Goal: Task Accomplishment & Management: Manage account settings

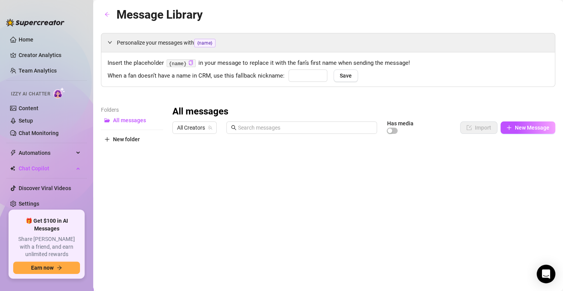
type input "baby"
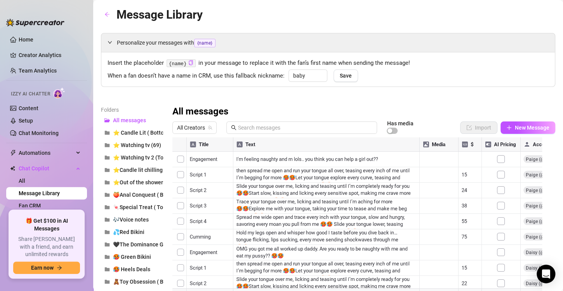
scroll to position [35, 0]
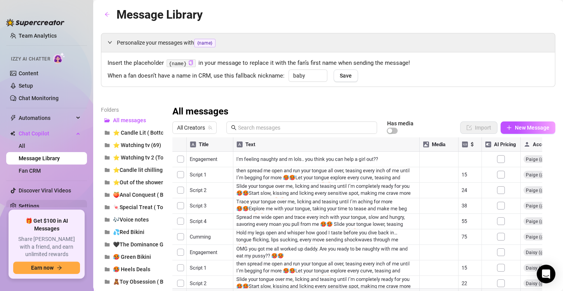
click at [39, 203] on link "Settings" at bounding box center [29, 206] width 21 height 6
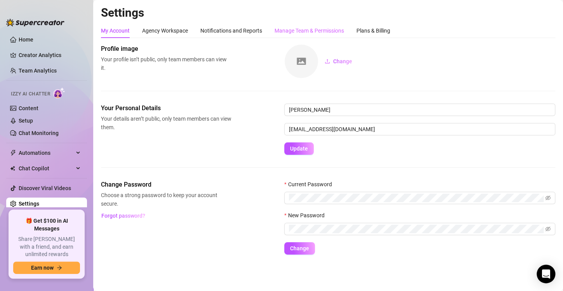
click at [317, 35] on div "Manage Team & Permissions" at bounding box center [308, 30] width 69 height 15
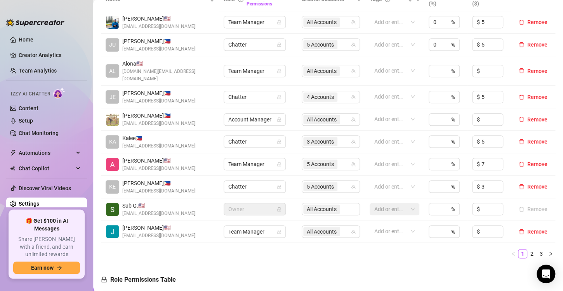
scroll to position [187, 0]
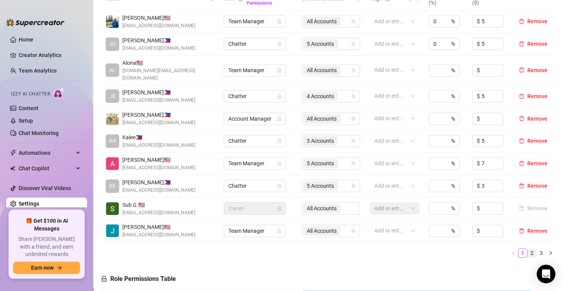
click at [527, 249] on link "2" at bounding box center [531, 253] width 9 height 9
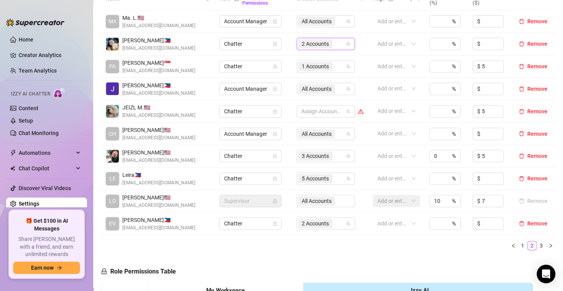
click at [322, 43] on span "2 Accounts" at bounding box center [314, 44] width 27 height 9
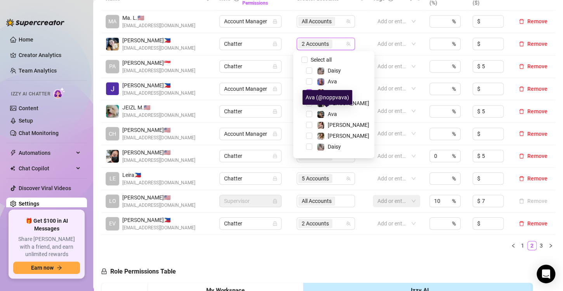
click at [336, 92] on div "Ava (@noppvava)" at bounding box center [327, 97] width 50 height 15
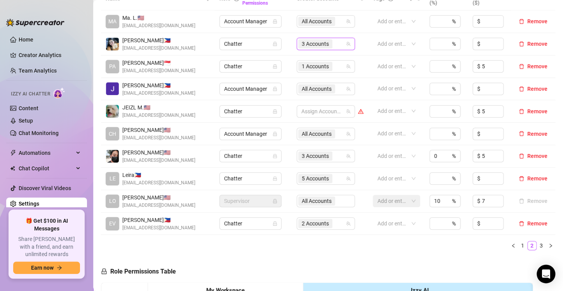
click at [327, 46] on span "3 Accounts" at bounding box center [315, 43] width 34 height 9
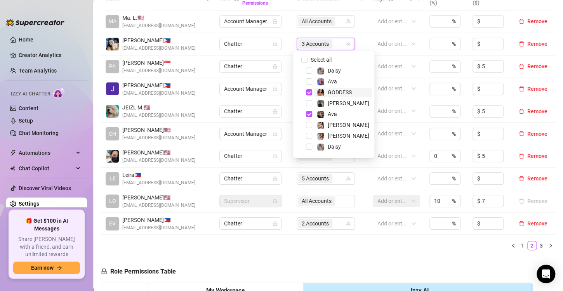
click at [333, 91] on span "GODDESS" at bounding box center [339, 92] width 24 height 6
click at [340, 112] on span "Ava" at bounding box center [342, 113] width 59 height 9
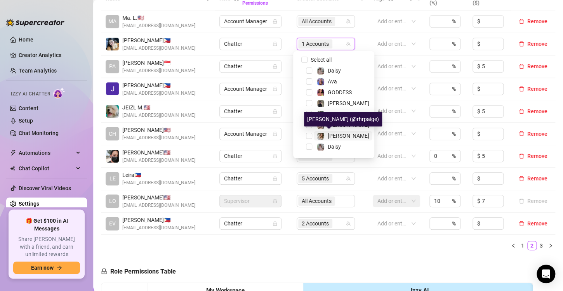
click at [339, 131] on div "[PERSON_NAME]" at bounding box center [348, 135] width 42 height 9
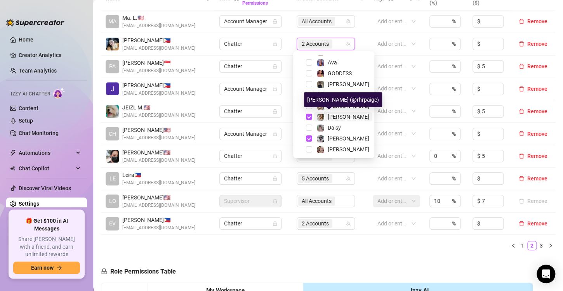
scroll to position [20, 0]
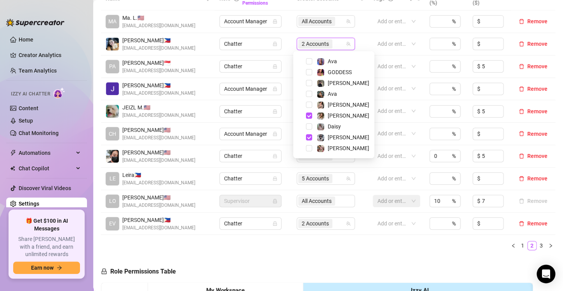
drag, startPoint x: 332, startPoint y: 250, endPoint x: 379, endPoint y: 277, distance: 54.4
click at [339, 253] on div "Name Role Configure Permissions Creator accounts Tags Commission (%) Hourly rat…" at bounding box center [328, 122] width 454 height 270
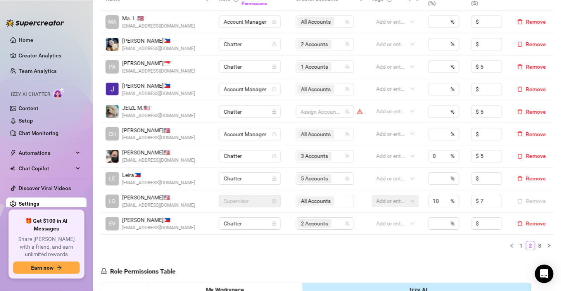
scroll to position [0, 0]
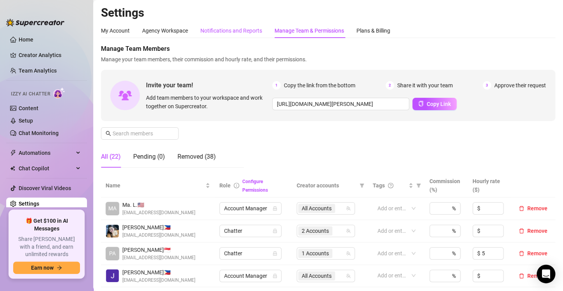
click at [223, 27] on div "Notifications and Reports" at bounding box center [231, 30] width 62 height 9
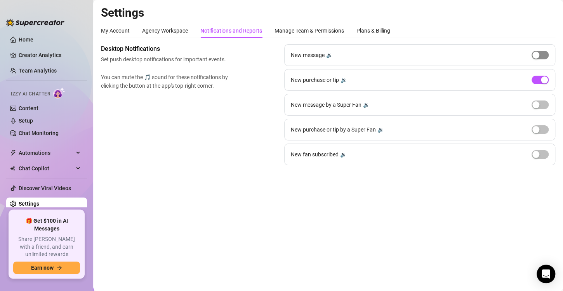
click at [536, 53] on div "button" at bounding box center [535, 55] width 7 height 7
click at [538, 55] on span "button" at bounding box center [539, 55] width 17 height 9
click at [33, 118] on link "Setup" at bounding box center [26, 121] width 14 height 6
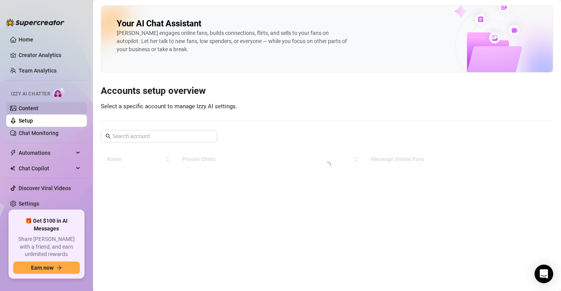
click at [38, 106] on link "Content" at bounding box center [29, 108] width 20 height 6
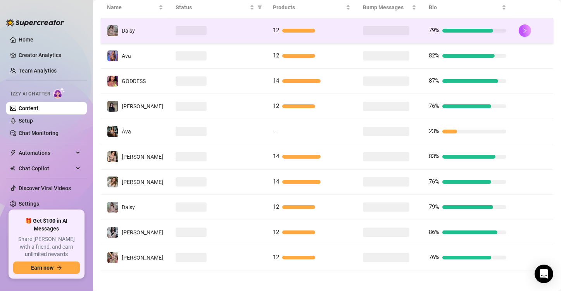
scroll to position [166, 0]
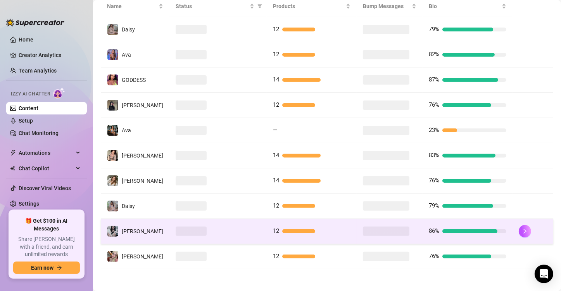
click at [216, 229] on div at bounding box center [218, 231] width 85 height 9
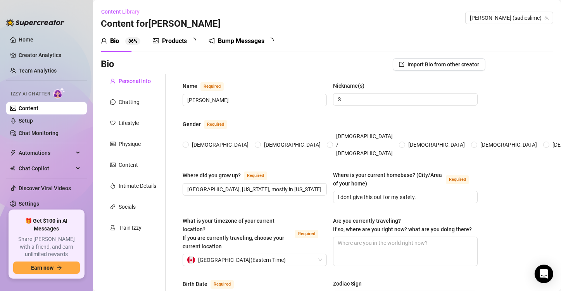
click at [171, 43] on div "Products" at bounding box center [174, 40] width 25 height 9
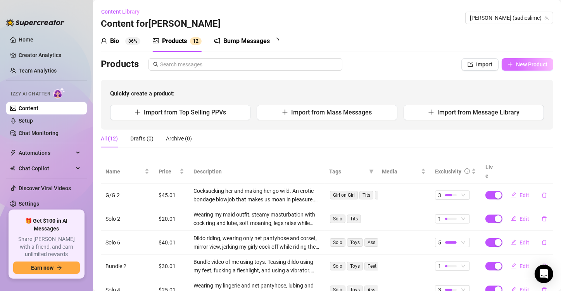
click at [529, 61] on span "New Product" at bounding box center [531, 64] width 31 height 6
type textarea "Type your message here..."
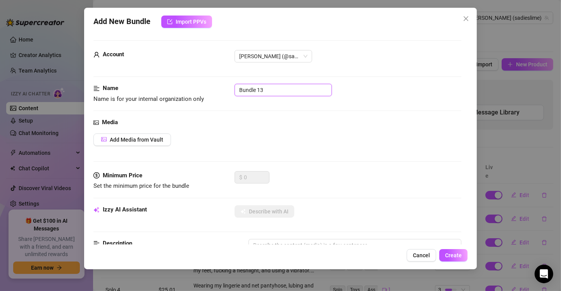
click at [282, 90] on input "Bundle 13" at bounding box center [283, 90] width 97 height 12
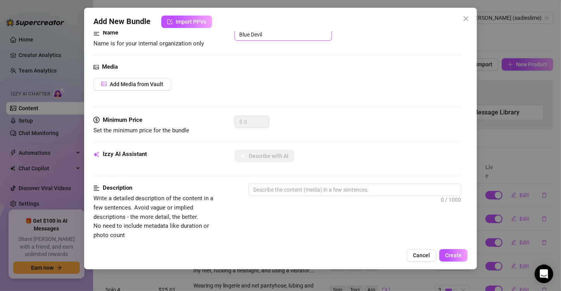
scroll to position [116, 0]
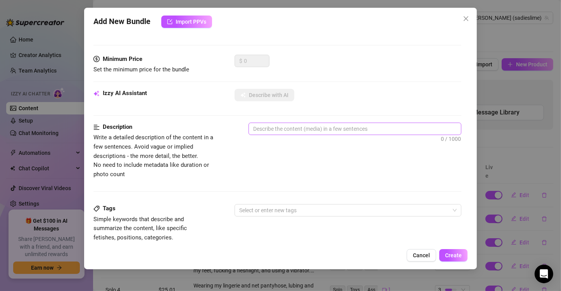
type input "Blue Devil"
click at [316, 129] on textarea at bounding box center [355, 129] width 212 height 12
paste textarea "me in blue body paint as blue devil stroking my cock and playing my cock with m…"
type textarea "me in blue body paint as blue devil stroking my cock and playing my cock with m…"
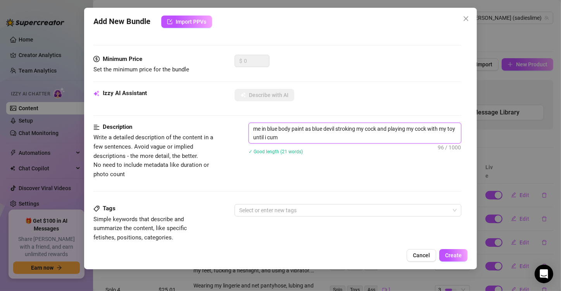
scroll to position [0, 0]
click at [312, 211] on div at bounding box center [344, 210] width 216 height 11
type textarea "me in blue body paint as blue devil stroking my cock and playing my cock with m…"
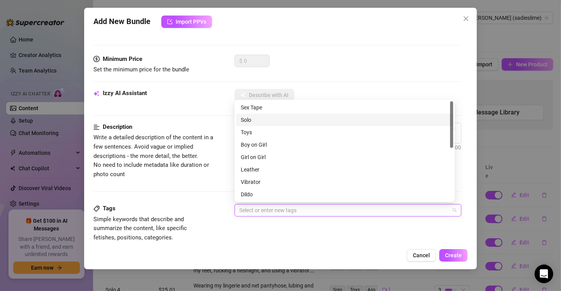
click at [292, 121] on div "Solo" at bounding box center [345, 120] width 208 height 9
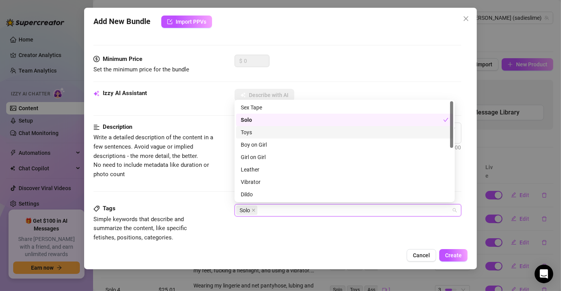
click at [291, 129] on div "Toys" at bounding box center [345, 132] width 208 height 9
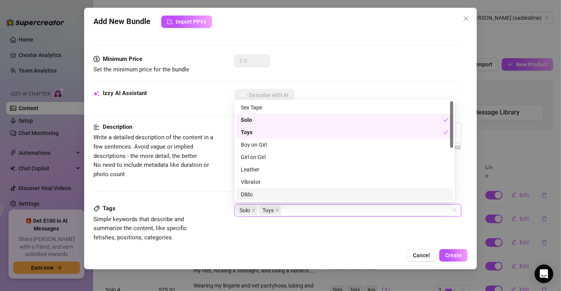
click at [280, 196] on div "Dildo" at bounding box center [345, 194] width 208 height 9
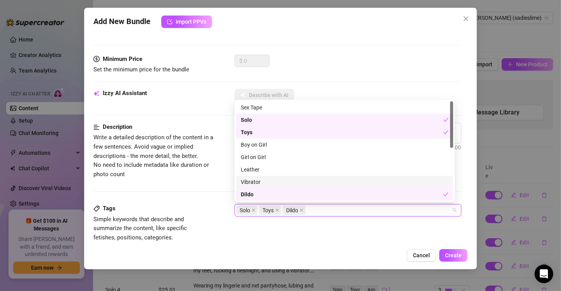
scroll to position [39, 0]
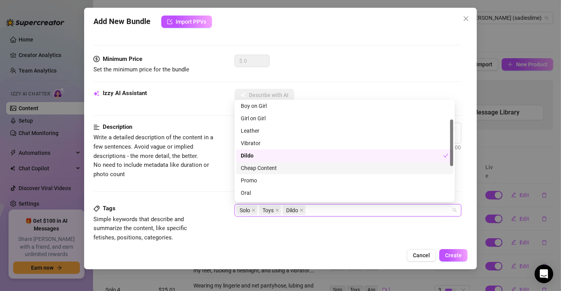
click at [287, 169] on div "Cheap Content" at bounding box center [345, 168] width 208 height 9
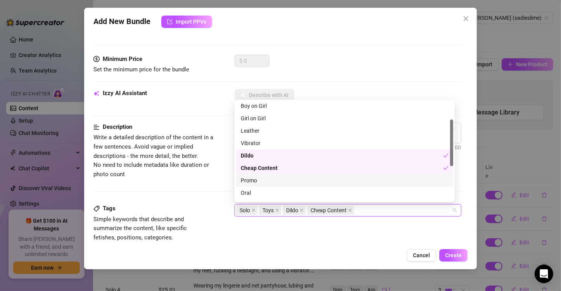
click at [279, 177] on div "Promo" at bounding box center [345, 180] width 208 height 9
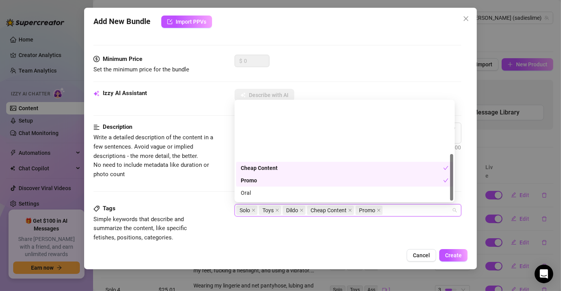
scroll to position [112, 0]
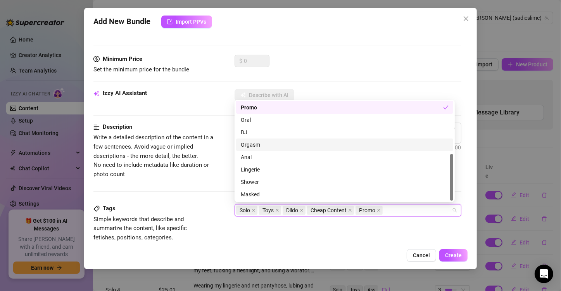
click at [280, 145] on div "Orgasm" at bounding box center [345, 144] width 208 height 9
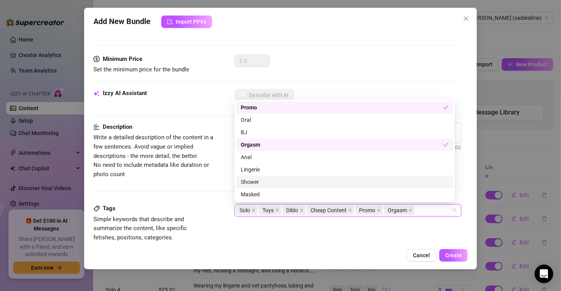
scroll to position [0, 0]
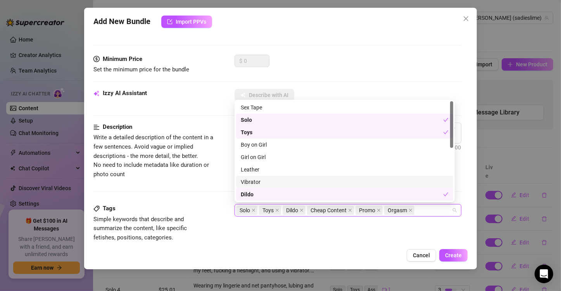
click at [260, 242] on div "Tags Simple keywords that describe and summarize the content, like specific fet…" at bounding box center [277, 230] width 368 height 52
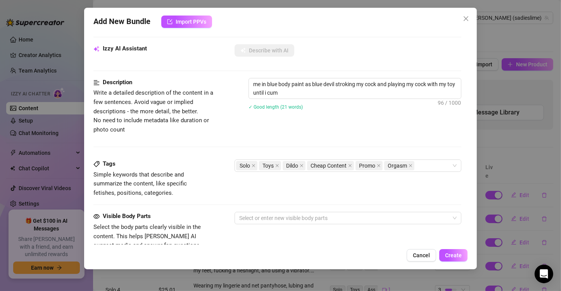
scroll to position [194, 0]
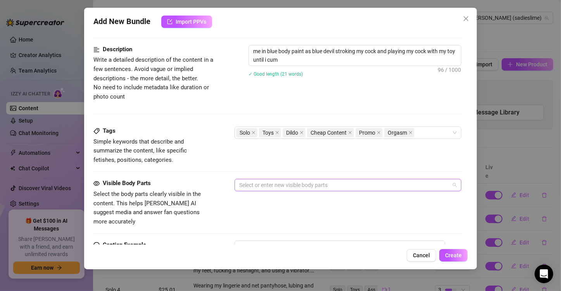
click at [282, 186] on div at bounding box center [344, 185] width 216 height 11
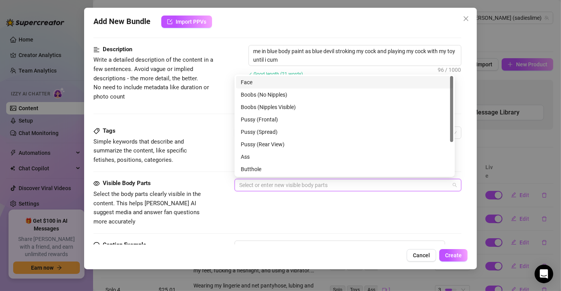
click at [272, 84] on div "Face" at bounding box center [345, 82] width 208 height 9
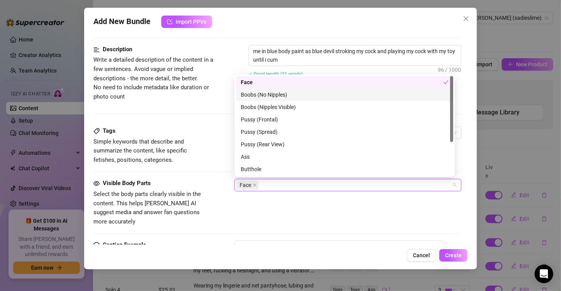
click at [282, 97] on div "Boobs (No Nipples)" at bounding box center [345, 94] width 208 height 9
click at [282, 97] on div "Boobs (No Nipples)" at bounding box center [342, 94] width 203 height 9
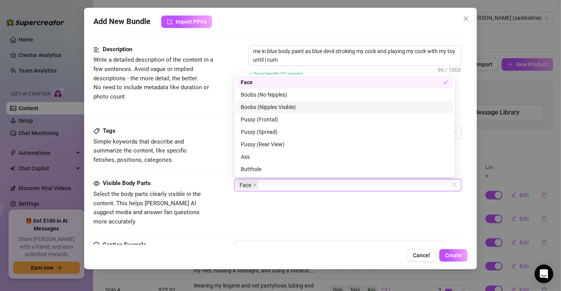
click at [286, 107] on div "Boobs (Nipples Visible)" at bounding box center [345, 107] width 208 height 9
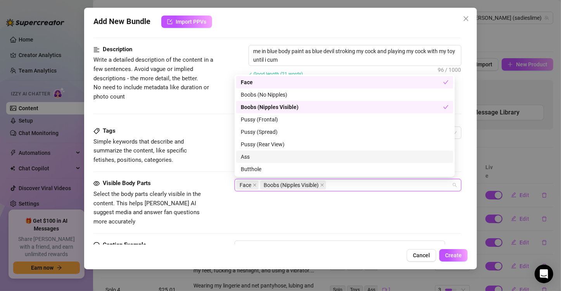
click at [287, 153] on div "Ass" at bounding box center [345, 156] width 208 height 9
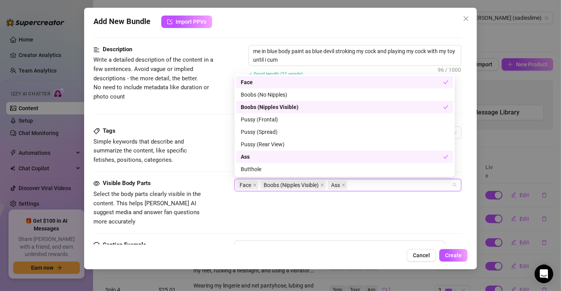
scroll to position [50, 0]
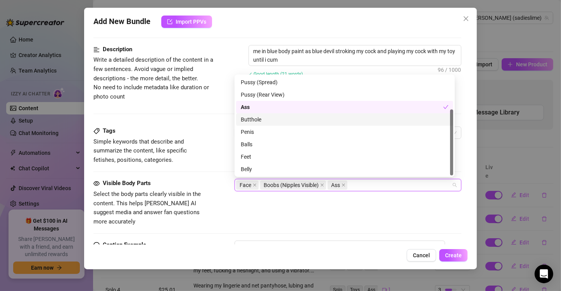
click at [287, 115] on div "Butthole" at bounding box center [345, 119] width 208 height 9
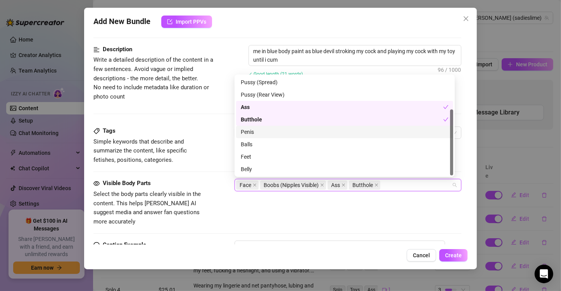
click at [279, 129] on div "Penis" at bounding box center [345, 132] width 208 height 9
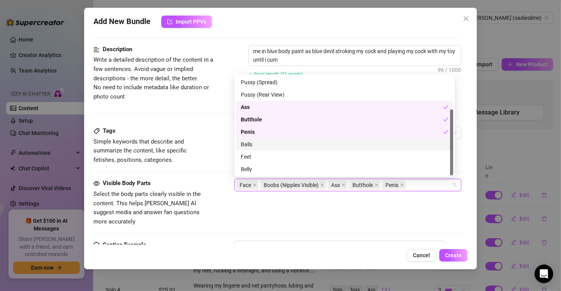
click at [282, 141] on div "Balls" at bounding box center [345, 144] width 208 height 9
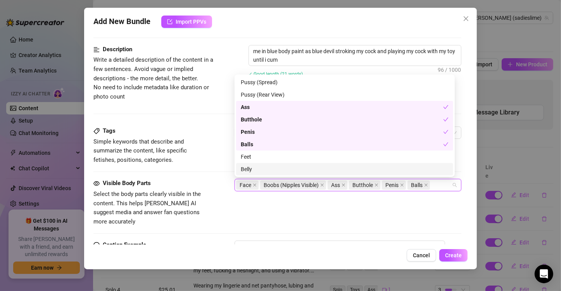
click at [276, 171] on div "Belly" at bounding box center [345, 169] width 208 height 9
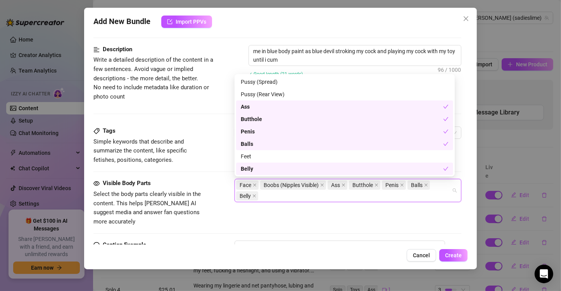
drag, startPoint x: 265, startPoint y: 215, endPoint x: 270, endPoint y: 222, distance: 7.5
click at [269, 220] on div "Visible Body Parts Select the body parts clearly visible in the content. This h…" at bounding box center [277, 210] width 368 height 62
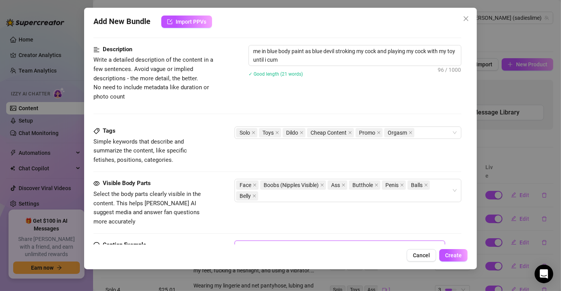
click at [276, 241] on textarea at bounding box center [340, 256] width 211 height 31
paste textarea "me in blue body paint as blue devil stroking my cock and playing my cock with m…"
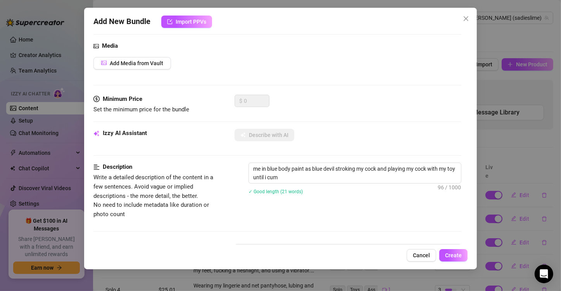
scroll to position [0, 0]
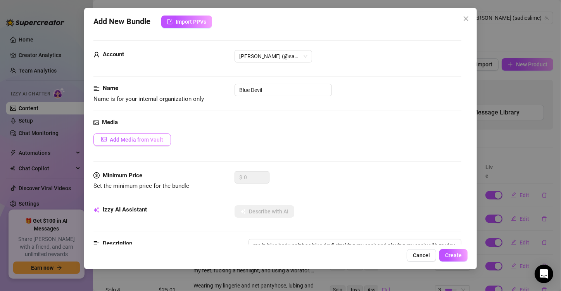
type textarea "me in blue body paint as blue devil stroking my cock and playing my cock with m…"
click at [150, 138] on span "Add Media from Vault" at bounding box center [137, 140] width 54 height 6
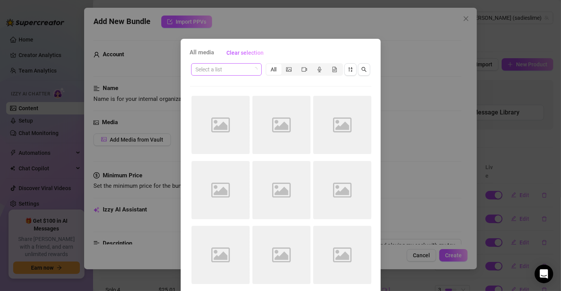
click at [253, 70] on icon "loading" at bounding box center [255, 69] width 5 height 5
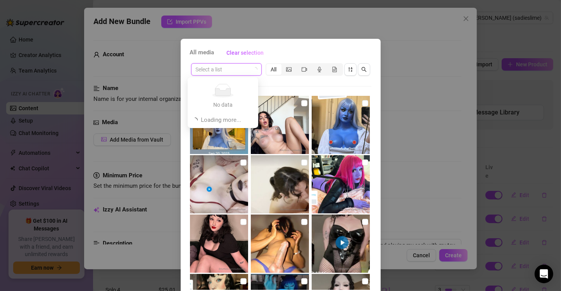
click at [235, 69] on input "search" at bounding box center [223, 70] width 54 height 12
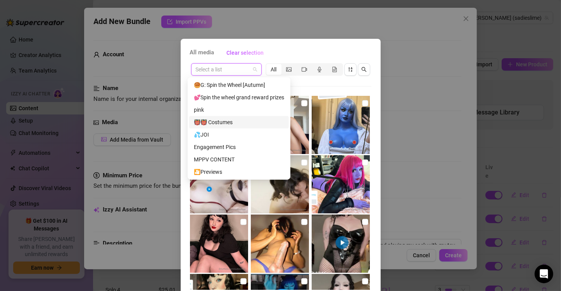
click at [240, 124] on div "👹👹 Costumes" at bounding box center [239, 122] width 90 height 9
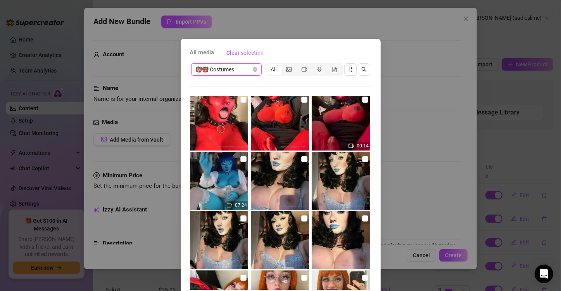
scroll to position [564, 0]
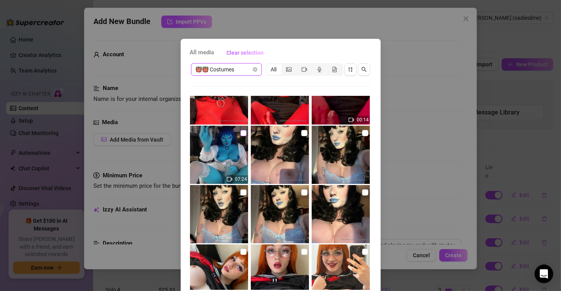
click at [242, 130] on input "checkbox" at bounding box center [244, 133] width 6 height 6
checkbox input "true"
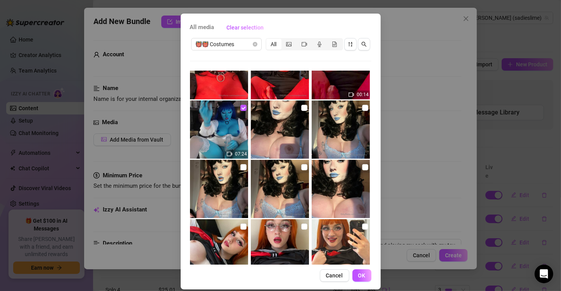
scroll to position [33, 0]
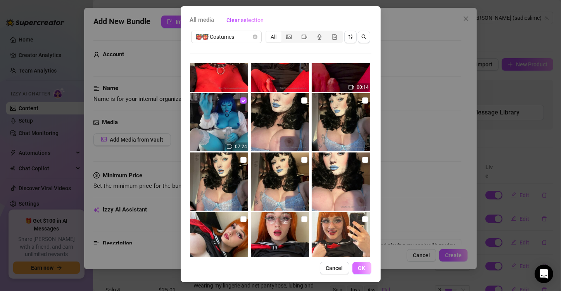
click at [361, 265] on span "OK" at bounding box center [361, 268] width 7 height 6
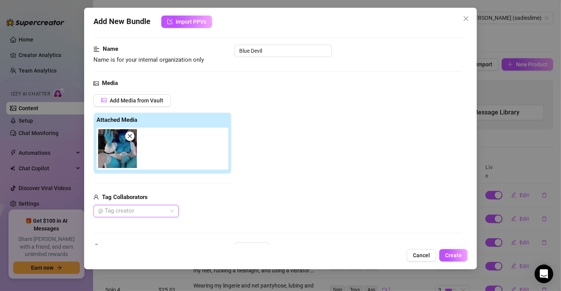
scroll to position [121, 0]
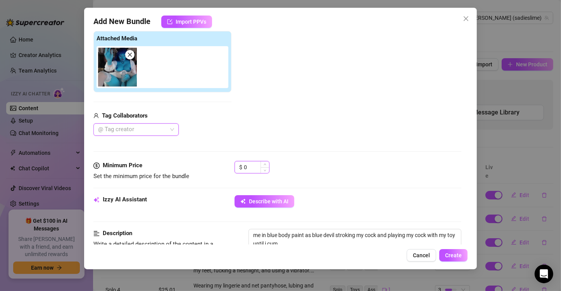
click at [254, 161] on input "0" at bounding box center [256, 167] width 25 height 12
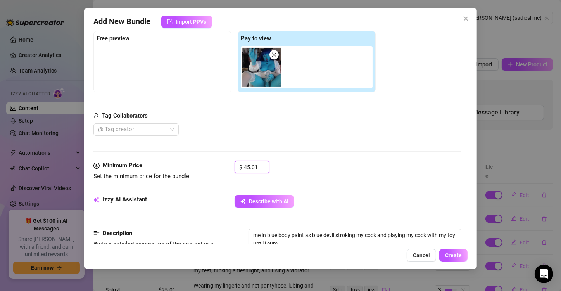
type input "45.01"
click at [383, 147] on div "Media Add Media from Vault Free preview Pay to view Tag Collaborators @ Tag cre…" at bounding box center [277, 79] width 368 height 164
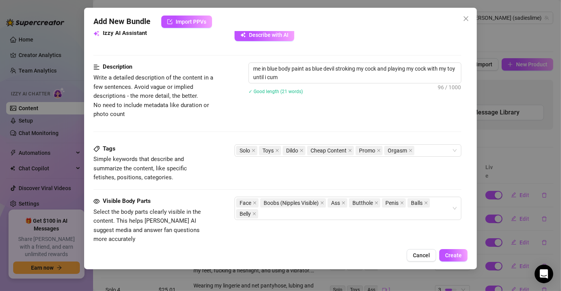
scroll to position [293, 0]
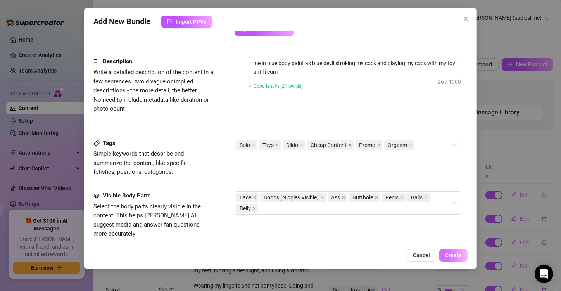
click at [453, 259] on button "Create" at bounding box center [454, 255] width 28 height 12
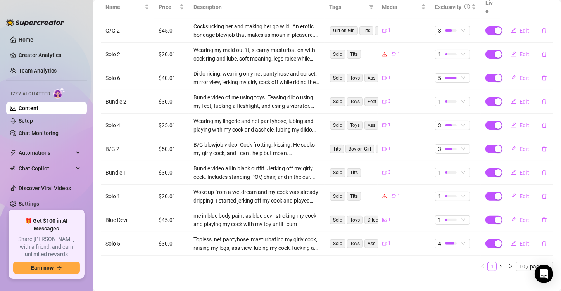
scroll to position [0, 0]
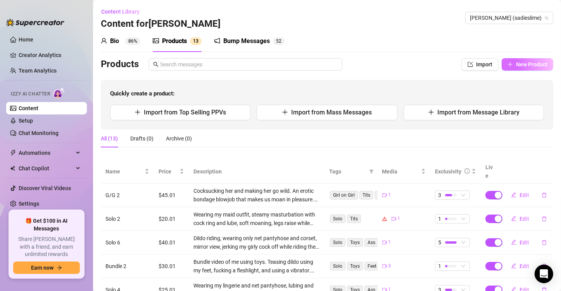
click at [527, 67] on span "New Product" at bounding box center [531, 64] width 31 height 6
type textarea "Type your message here..."
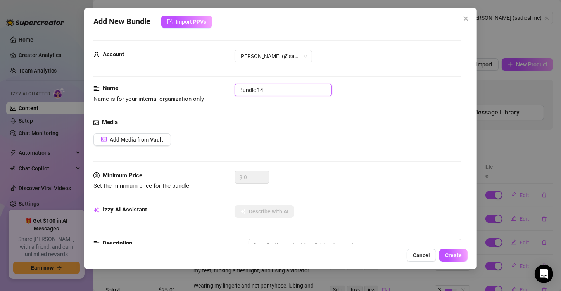
click at [310, 88] on input "Bundle 14" at bounding box center [283, 90] width 97 height 12
type input "Red Devil"
click at [148, 140] on span "Add Media from Vault" at bounding box center [137, 140] width 54 height 6
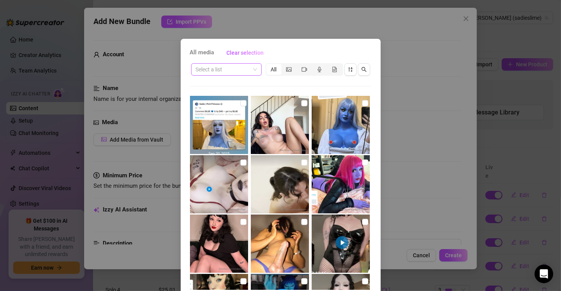
click at [239, 73] on input "search" at bounding box center [223, 70] width 54 height 12
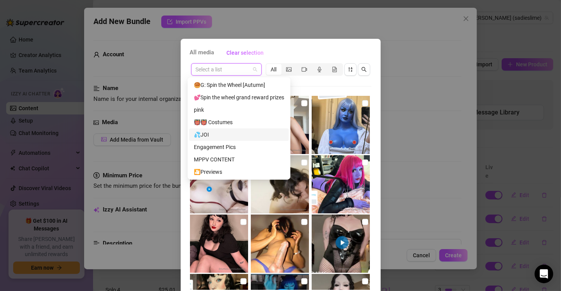
scroll to position [25, 0]
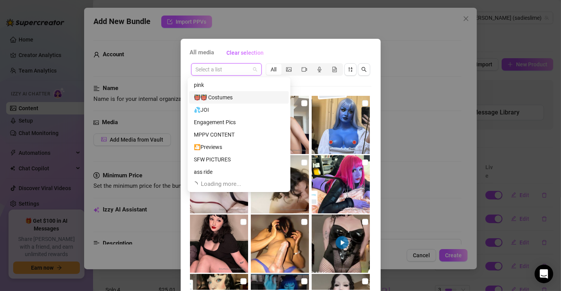
click at [234, 99] on div "👹👹 Costumes" at bounding box center [239, 97] width 90 height 9
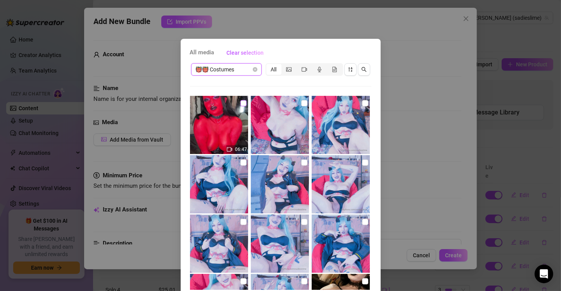
click at [241, 100] on input "checkbox" at bounding box center [244, 103] width 6 height 6
checkbox input "true"
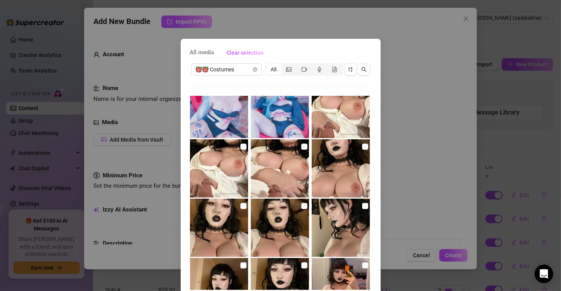
scroll to position [33, 0]
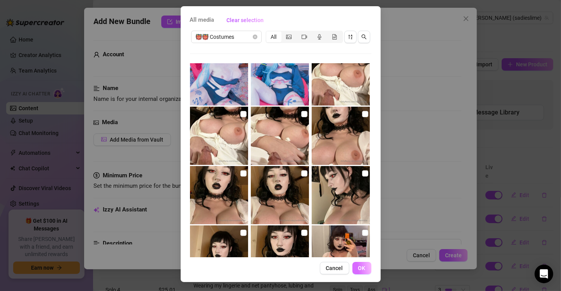
click at [360, 268] on span "OK" at bounding box center [361, 268] width 7 height 6
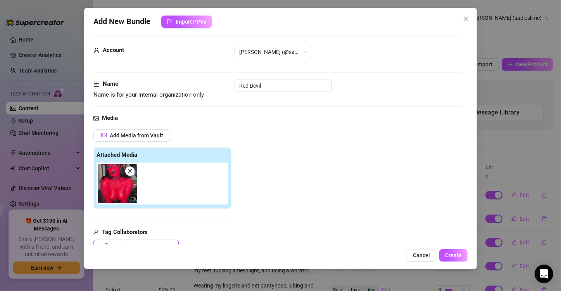
scroll to position [82, 0]
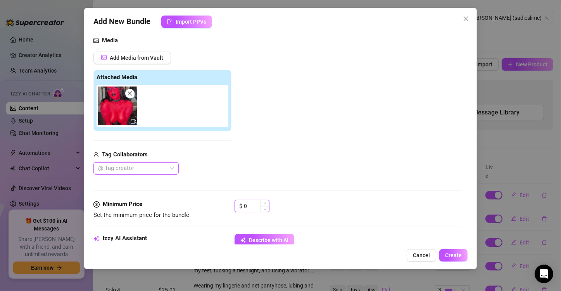
click at [249, 200] on input "0" at bounding box center [256, 206] width 25 height 12
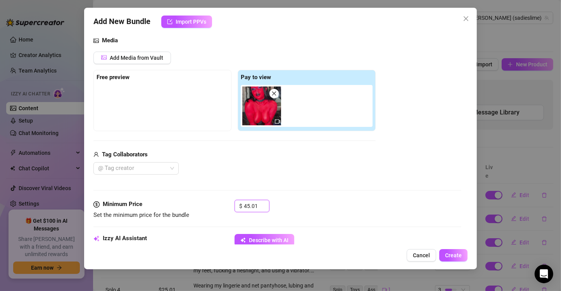
type input "45.01"
click at [358, 187] on div "Media Add Media from Vault Free preview Pay to view Tag Collaborators @ Tag cre…" at bounding box center [277, 118] width 368 height 164
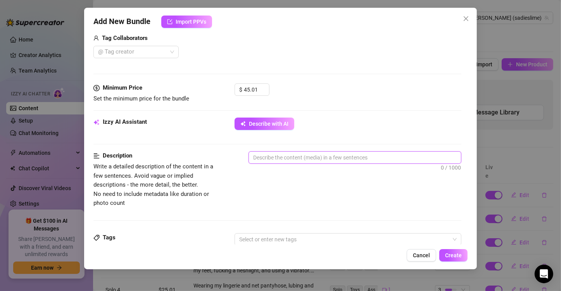
click at [291, 161] on textarea at bounding box center [355, 158] width 212 height 12
paste textarea "me in blue body paint as blue devil stroking my cock and playing my cock with m…"
type textarea "me in blue body paint as blue devil stroking my cock and playing my cock with m…"
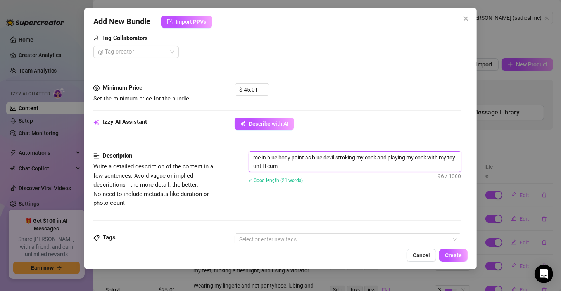
scroll to position [0, 0]
click at [272, 159] on textarea "me in blue body paint as blue devil stroking my cock and playing my cock with m…" at bounding box center [355, 162] width 212 height 20
type textarea "me in rbody paint as blue devil stroking my cock and playing my cock with my to…"
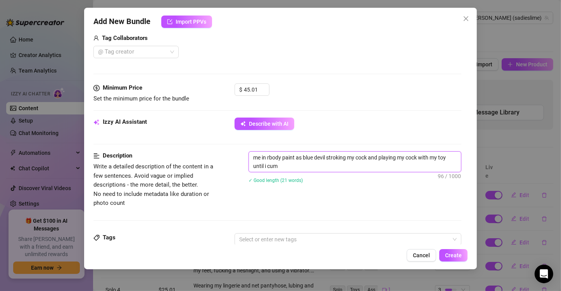
type textarea "me in rebody paint as blue devil stroking my cock and playing my cock with my t…"
type textarea "me in redbody paint as blue devil stroking my cock and playing my cock with my …"
type textarea "me in red body paint as blue devil stroking my cock and playing my cock with my…"
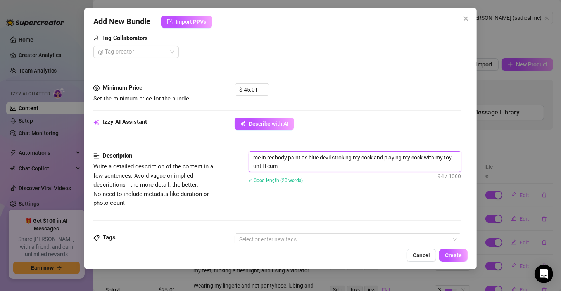
type textarea "me in red body paint as blue devil stroking my cock and playing my cock with my…"
click at [317, 155] on textarea "me in red body paint as blue devil stroking my cock and playing my cock with my…" at bounding box center [355, 162] width 212 height 20
type textarea "me in red body paint as rdevil stroking my cock and playing my cock with my toy…"
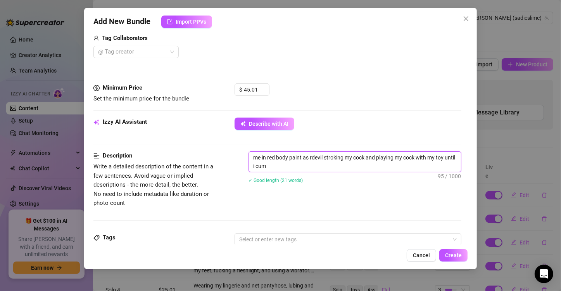
type textarea "me in red body paint as redevil stroking my cock and playing my cock with my to…"
type textarea "me in red body paint as reddevil stroking my cock and playing my cock with my t…"
type textarea "me in red body paint as red devil stroking my cock and playing my cock with my …"
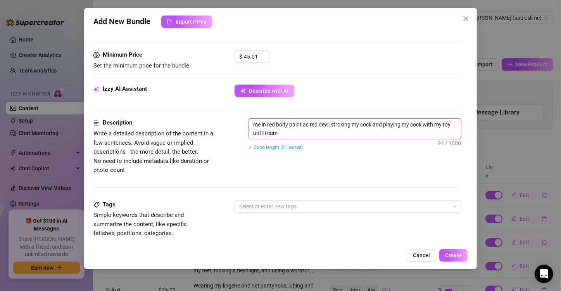
scroll to position [276, 0]
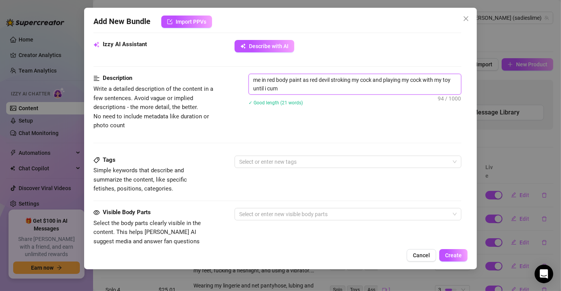
type textarea "me in red body paint as red devil stroking my cock and playing my cock with my …"
click at [327, 169] on div "Tags Simple keywords that describe and summarize the content, like specific fet…" at bounding box center [277, 175] width 368 height 38
click at [327, 164] on div at bounding box center [344, 161] width 216 height 11
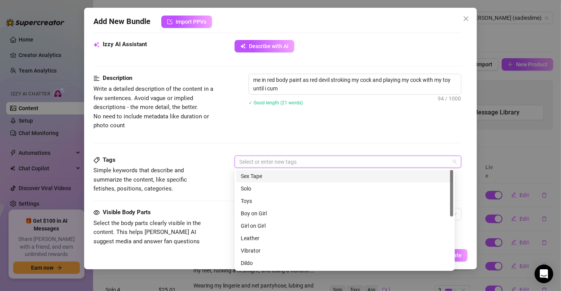
click at [301, 174] on div "Sex Tape" at bounding box center [345, 176] width 208 height 9
click at [301, 174] on div "Sex Tape" at bounding box center [342, 176] width 203 height 9
click at [277, 186] on div "Solo" at bounding box center [345, 188] width 208 height 9
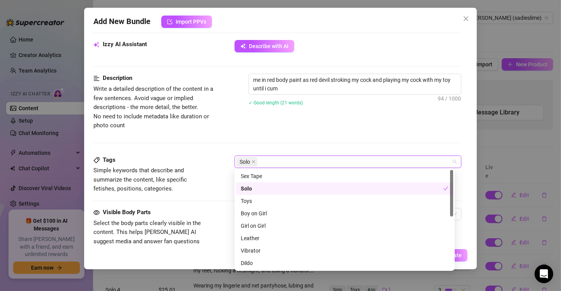
click at [276, 195] on div "Toys" at bounding box center [344, 201] width 217 height 12
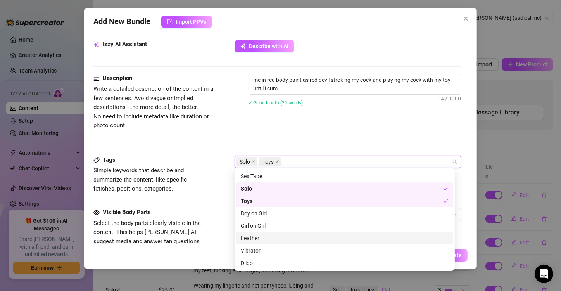
click at [274, 242] on div "Leather" at bounding box center [345, 238] width 208 height 9
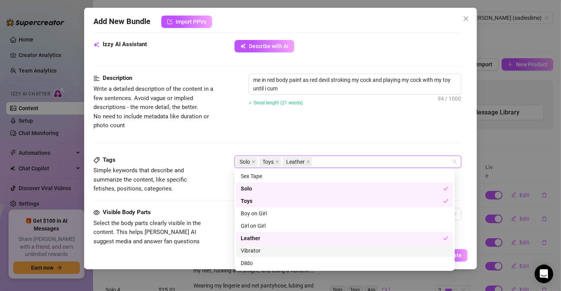
click at [273, 246] on div "Vibrator" at bounding box center [345, 250] width 208 height 9
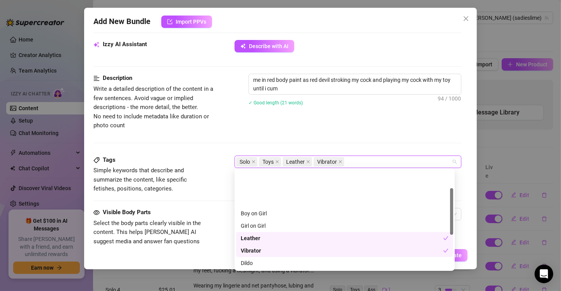
scroll to position [39, 0]
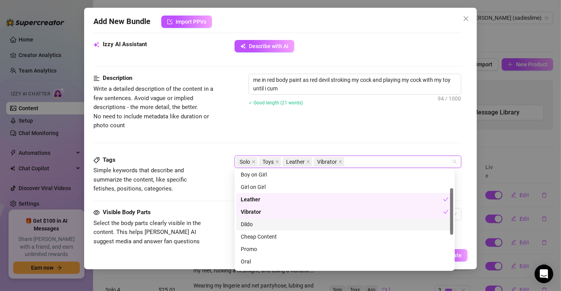
click at [271, 225] on div "Dildo" at bounding box center [345, 224] width 208 height 9
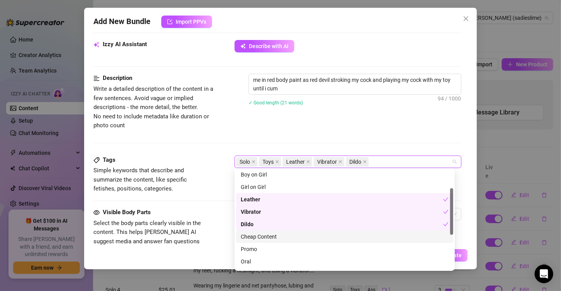
click at [274, 235] on div "Cheap Content" at bounding box center [345, 236] width 208 height 9
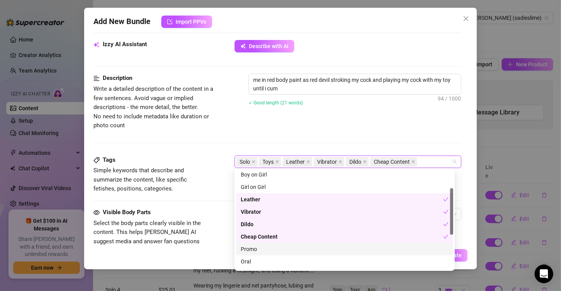
click at [284, 246] on div "Promo" at bounding box center [345, 249] width 208 height 9
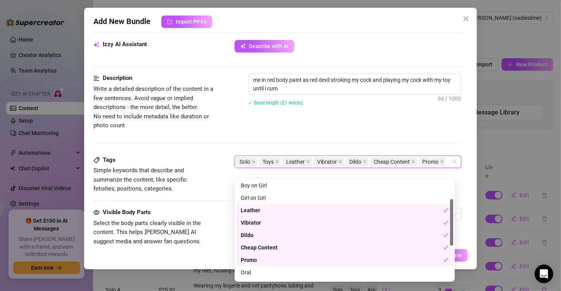
scroll to position [112, 0]
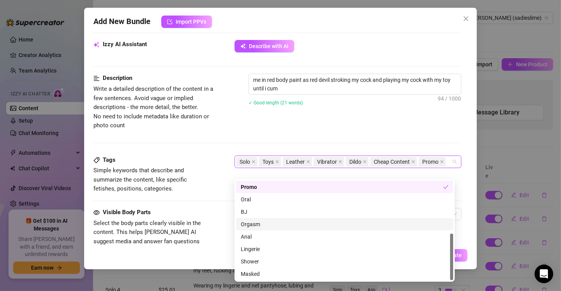
click at [281, 228] on div "Orgasm" at bounding box center [345, 224] width 208 height 9
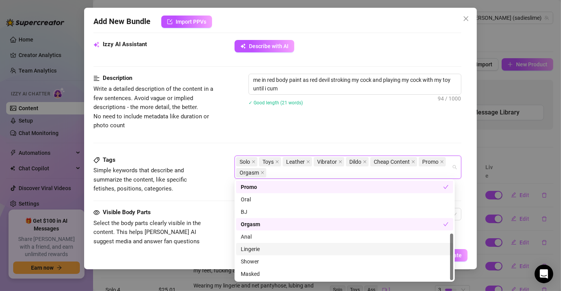
click at [276, 246] on div "Lingerie" at bounding box center [345, 249] width 208 height 9
click at [223, 216] on div "Visible Body Parts Select the body parts clearly visible in the content. This h…" at bounding box center [277, 231] width 368 height 47
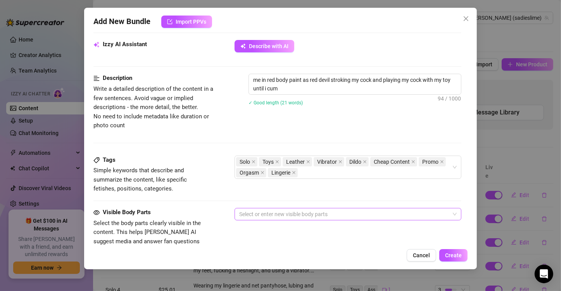
click at [282, 213] on div at bounding box center [344, 214] width 216 height 11
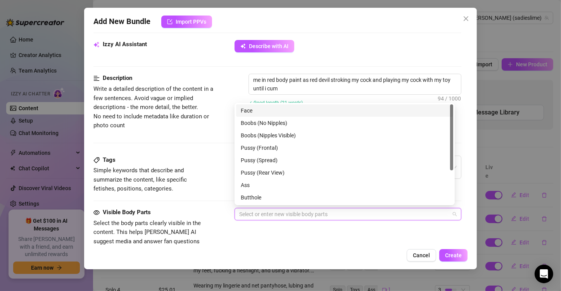
click at [281, 113] on div "Face" at bounding box center [345, 110] width 208 height 9
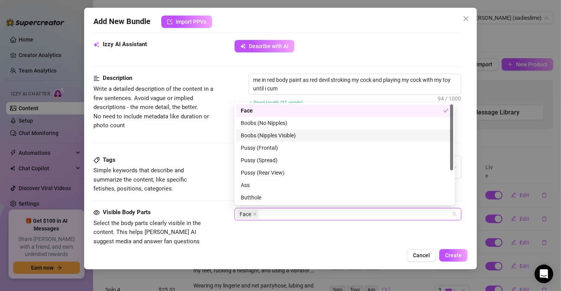
click at [293, 137] on div "Boobs (Nipples Visible)" at bounding box center [345, 135] width 208 height 9
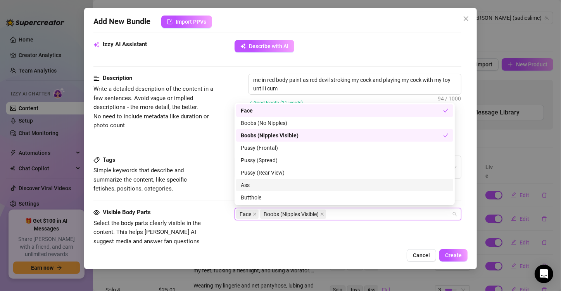
drag, startPoint x: 278, startPoint y: 186, endPoint x: 282, endPoint y: 192, distance: 7.3
click at [280, 189] on div "Ass" at bounding box center [344, 185] width 217 height 12
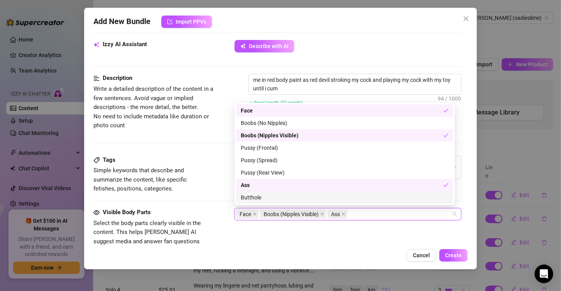
click at [284, 197] on div "Butthole" at bounding box center [345, 197] width 208 height 9
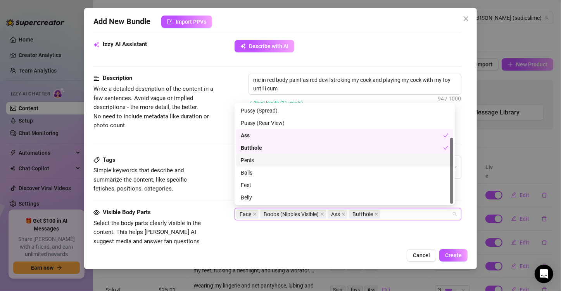
click at [280, 161] on div "Penis" at bounding box center [345, 160] width 208 height 9
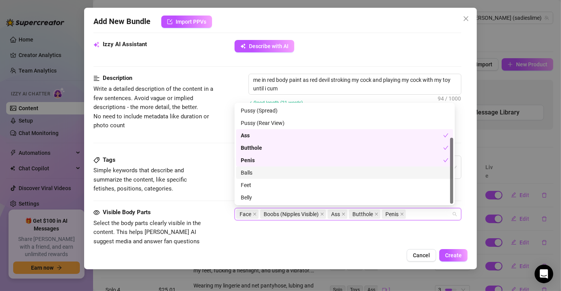
click at [279, 174] on div "Balls" at bounding box center [345, 172] width 208 height 9
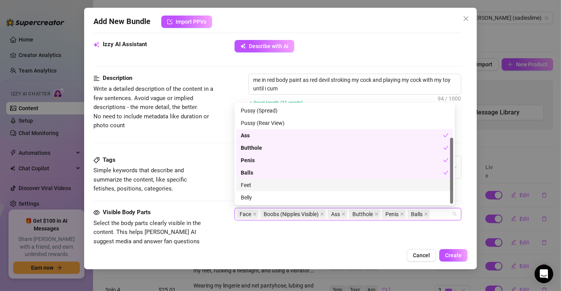
click at [288, 187] on div "Feet" at bounding box center [345, 185] width 208 height 9
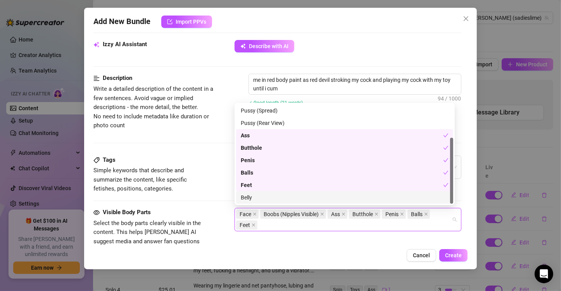
click at [288, 194] on div "Belly" at bounding box center [345, 197] width 208 height 9
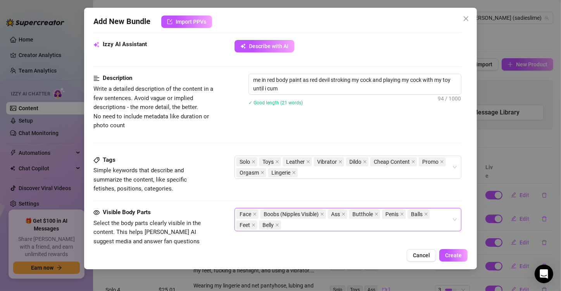
drag, startPoint x: 294, startPoint y: 242, endPoint x: 303, endPoint y: 241, distance: 9.4
click at [296, 242] on div "Visible Body Parts Select the body parts clearly visible in the content. This h…" at bounding box center [277, 231] width 368 height 47
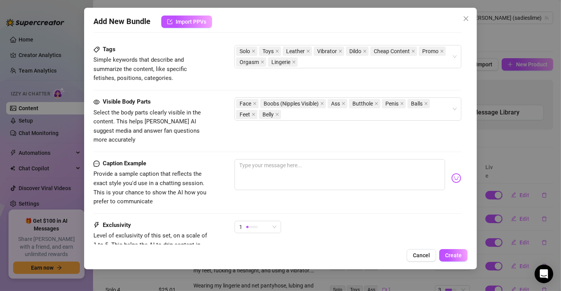
scroll to position [392, 0]
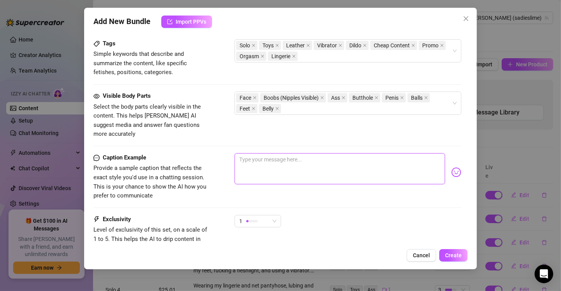
click at [280, 166] on textarea at bounding box center [340, 168] width 211 height 31
paste textarea "me in red body paint as red devil stroking my cock and playing my cock with my …"
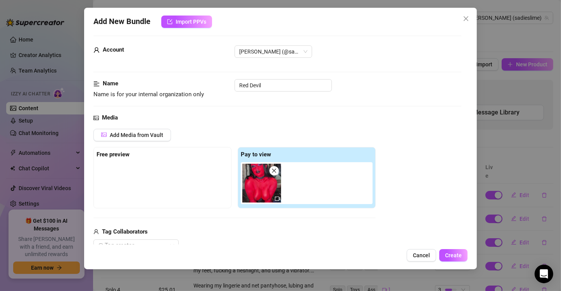
scroll to position [0, 0]
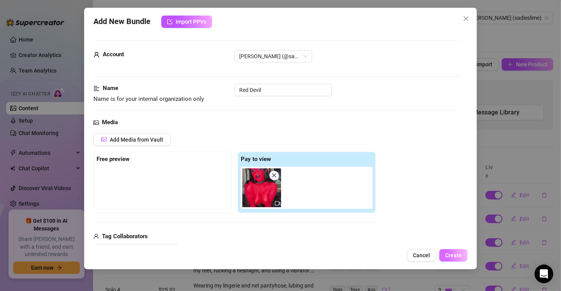
type textarea "me in red body paint as red devil stroking my cock and playing my cock with my …"
click at [441, 252] on button "Create" at bounding box center [454, 255] width 28 height 12
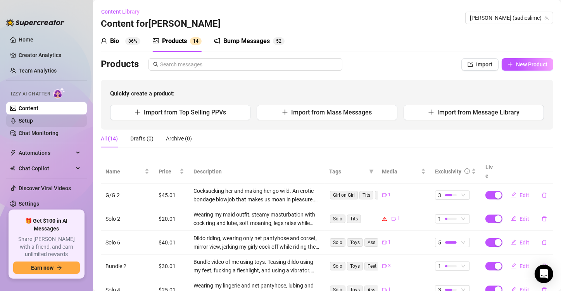
click at [33, 120] on link "Setup" at bounding box center [26, 121] width 14 height 6
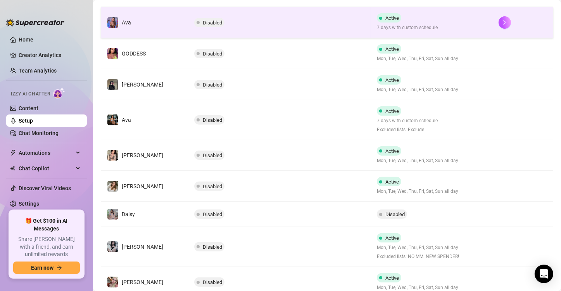
scroll to position [217, 0]
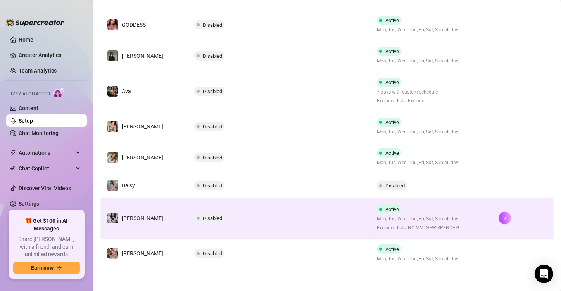
click at [283, 216] on td "Disabled" at bounding box center [279, 218] width 183 height 40
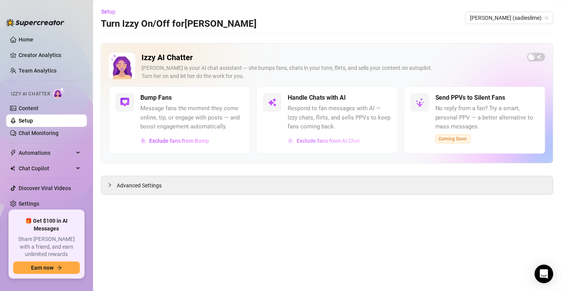
click at [320, 143] on span "Exclude fans from AI Chat" at bounding box center [328, 141] width 63 height 6
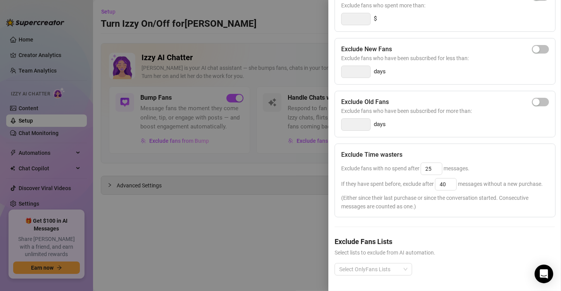
scroll to position [122, 0]
click at [388, 264] on div at bounding box center [369, 269] width 66 height 11
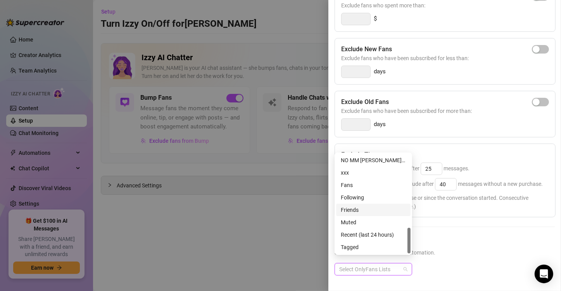
scroll to position [208, 0]
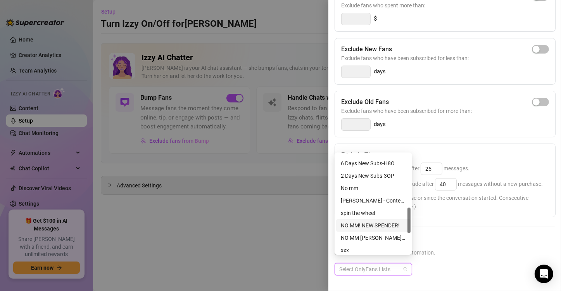
click at [375, 220] on div "NO MM! NEW SPENDER!" at bounding box center [373, 225] width 74 height 12
click at [379, 234] on div "NO MM [PERSON_NAME] AND [PERSON_NAME]" at bounding box center [373, 238] width 65 height 9
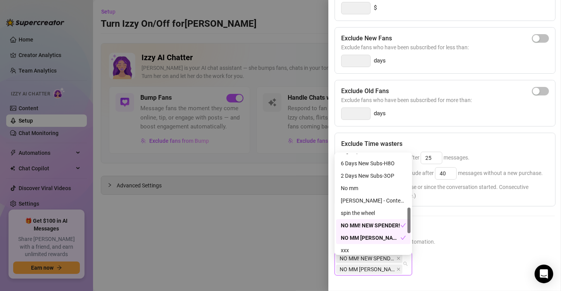
scroll to position [247, 0]
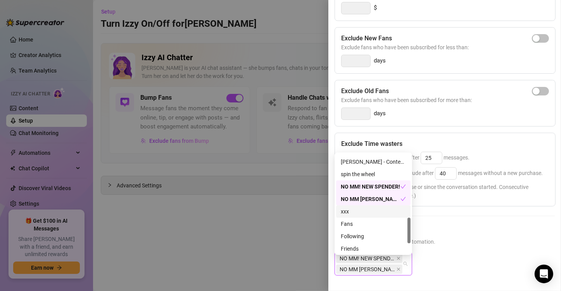
click at [376, 215] on div "xxx" at bounding box center [373, 211] width 65 height 9
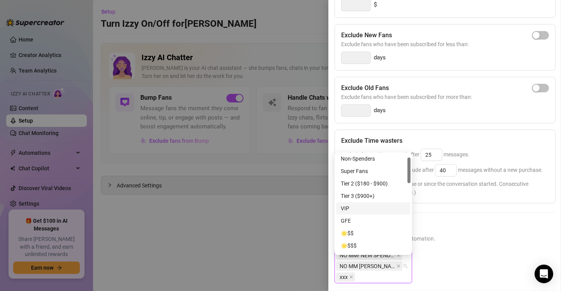
scroll to position [0, 0]
click at [463, 232] on h5 "Exclude Fans Lists" at bounding box center [445, 227] width 220 height 10
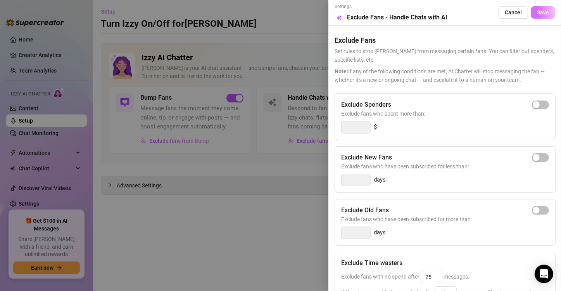
click at [537, 12] on span "Save" at bounding box center [543, 12] width 12 height 6
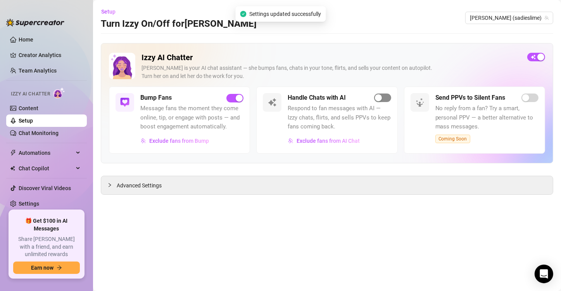
click at [383, 95] on span "button" at bounding box center [382, 97] width 17 height 9
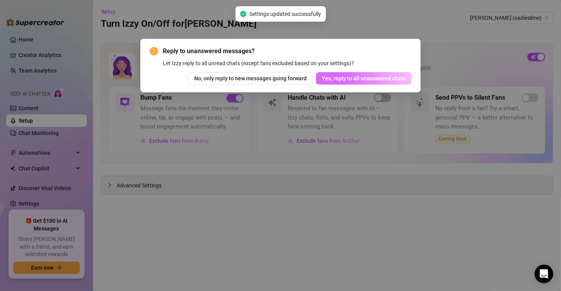
click at [386, 78] on span "Yes, reply to all unanswered chats" at bounding box center [364, 78] width 84 height 6
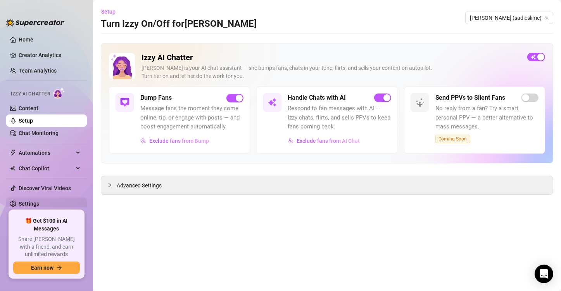
click at [39, 203] on link "Settings" at bounding box center [29, 204] width 21 height 6
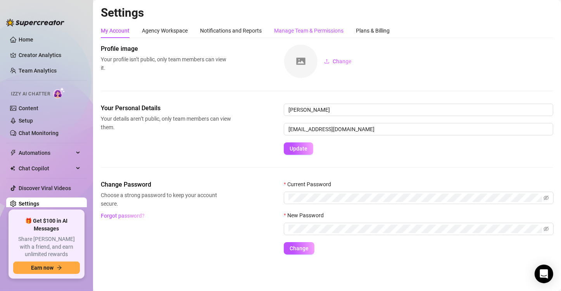
click at [327, 26] on div "Manage Team & Permissions" at bounding box center [308, 30] width 69 height 9
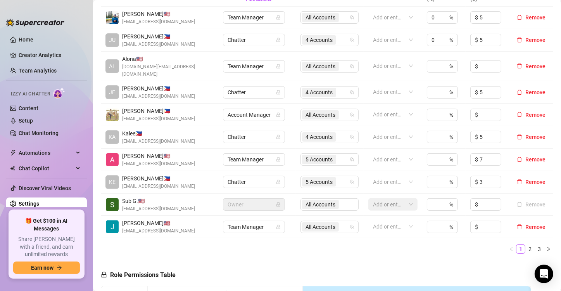
scroll to position [233, 0]
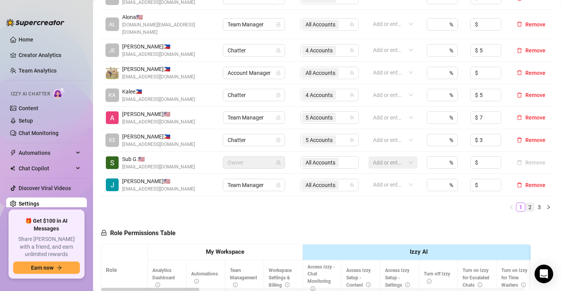
click at [526, 203] on link "2" at bounding box center [530, 207] width 9 height 9
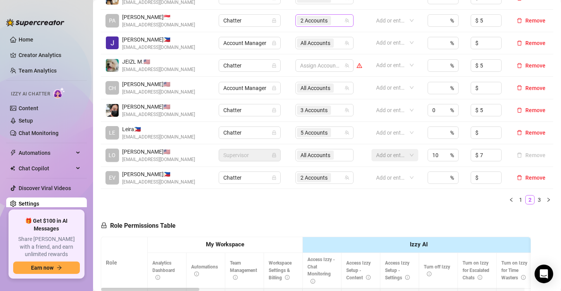
click at [312, 24] on span "2 Accounts" at bounding box center [314, 20] width 27 height 9
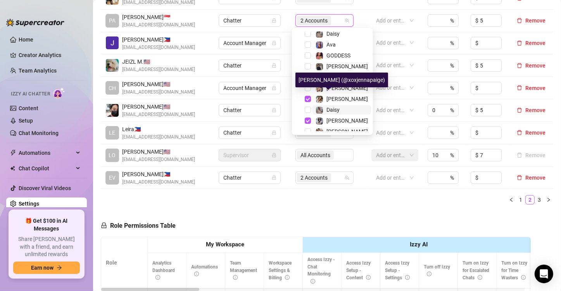
scroll to position [20, 0]
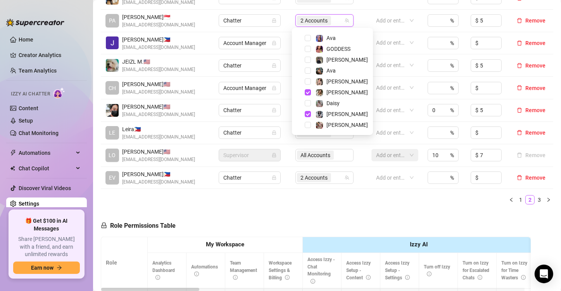
click at [343, 203] on ul "1 2 3" at bounding box center [327, 199] width 453 height 9
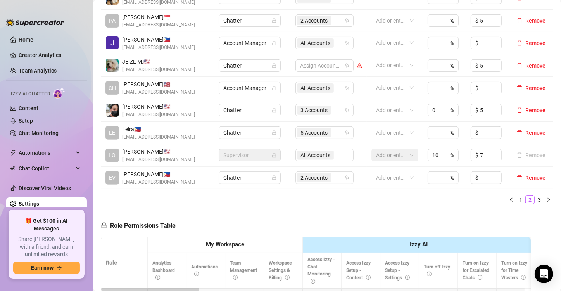
scroll to position [194, 0]
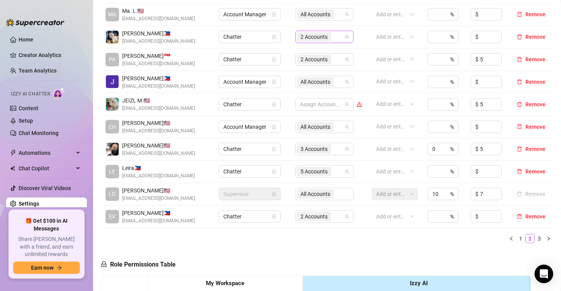
click at [334, 38] on div "2 Accounts" at bounding box center [320, 36] width 47 height 11
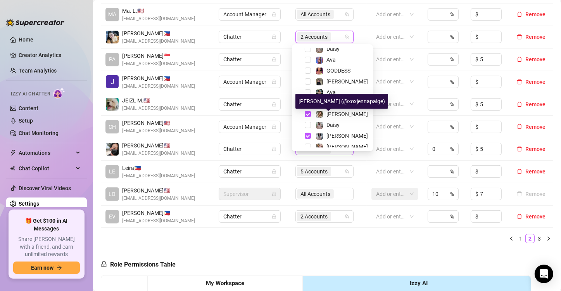
scroll to position [20, 0]
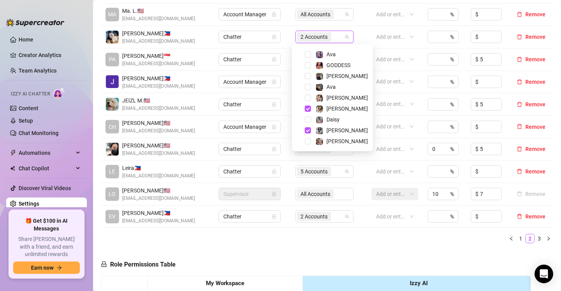
click at [336, 244] on div "Name Role Configure Permissions Creator accounts Tags Commission (%) Hourly rat…" at bounding box center [327, 115] width 453 height 270
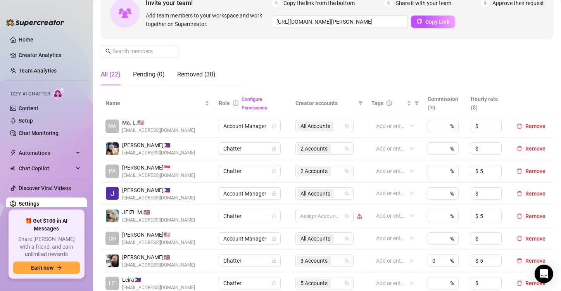
scroll to position [39, 0]
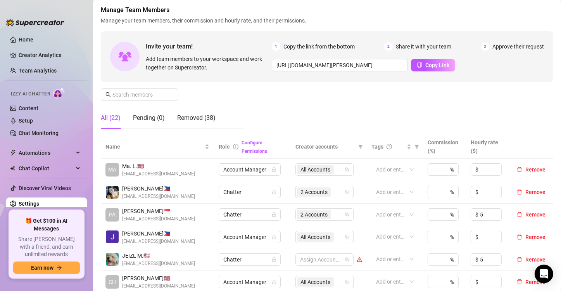
click at [39, 201] on link "Settings" at bounding box center [29, 204] width 21 height 6
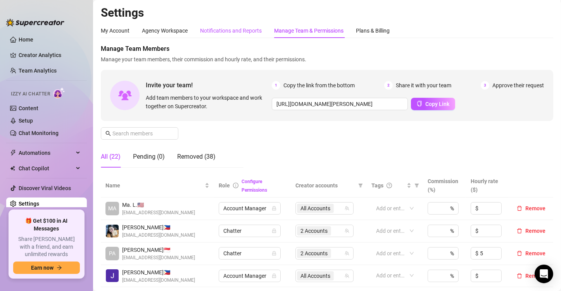
click at [245, 32] on div "Notifications and Reports" at bounding box center [231, 30] width 62 height 9
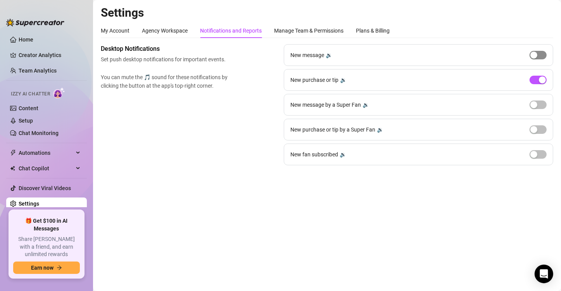
click at [537, 54] on div "button" at bounding box center [534, 55] width 7 height 7
click at [538, 55] on button "button" at bounding box center [538, 55] width 17 height 9
click at [29, 121] on link "Setup" at bounding box center [26, 121] width 14 height 6
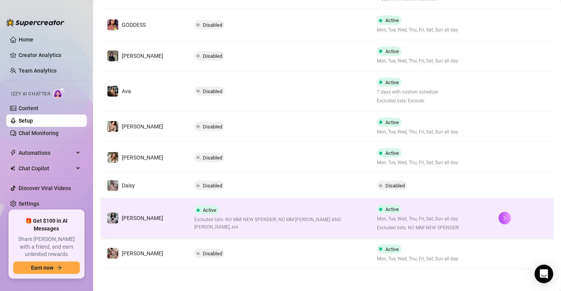
scroll to position [62, 0]
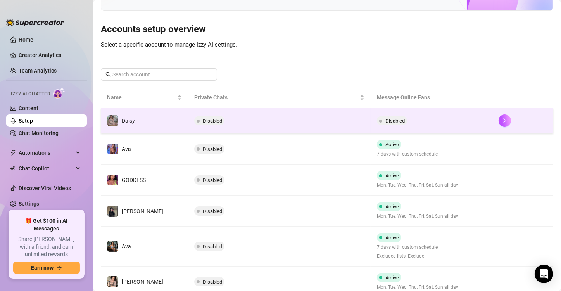
click at [273, 128] on td "Disabled" at bounding box center [279, 120] width 183 height 25
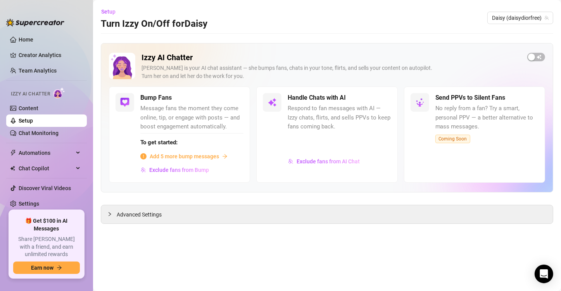
click at [528, 59] on div "Izzy AI Chatter Izzy is your AI chat assistant — she bumps fans, chats in your …" at bounding box center [327, 70] width 436 height 34
click at [528, 59] on span "button" at bounding box center [537, 57] width 18 height 9
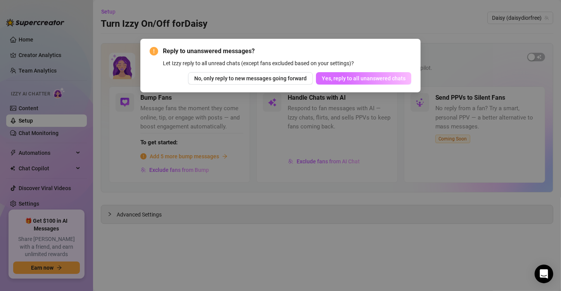
click at [406, 77] on button "Yes, reply to all unanswered chats" at bounding box center [363, 78] width 95 height 12
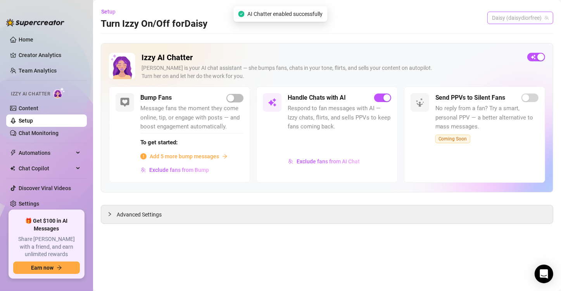
click at [512, 14] on span "Daisy (daisydiorfree)" at bounding box center [520, 18] width 57 height 12
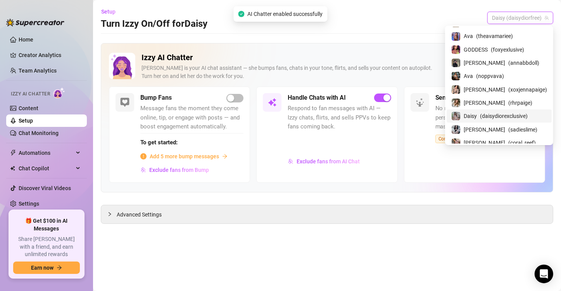
scroll to position [16, 0]
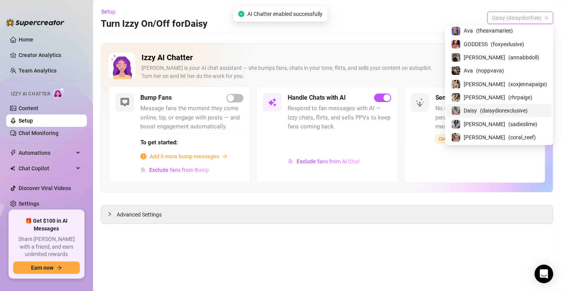
click at [497, 111] on span "( daisydiorexclusive )" at bounding box center [504, 110] width 48 height 9
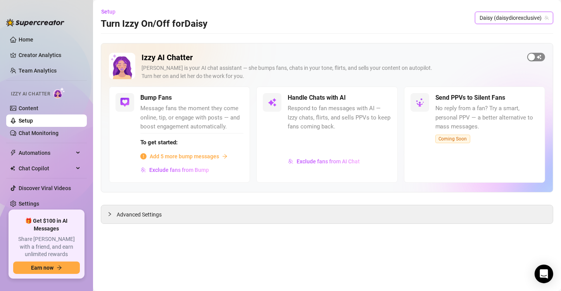
click at [533, 59] on div "button" at bounding box center [531, 57] width 7 height 7
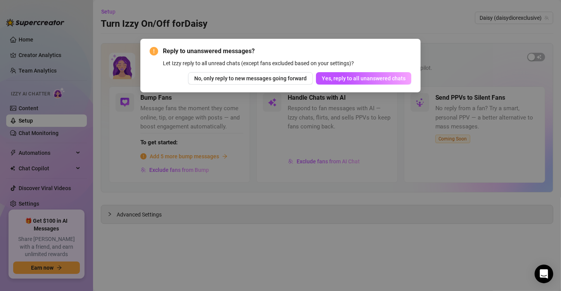
click at [382, 85] on div "Reply to unanswered messages? Let Izzy reply to all unread chats (except fans e…" at bounding box center [280, 66] width 281 height 54
click at [395, 75] on span "Yes, reply to all unanswered chats" at bounding box center [364, 78] width 84 height 6
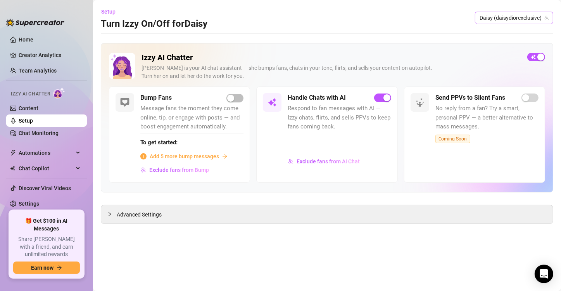
click at [527, 14] on span "Daisy (daisydiorexclusive)" at bounding box center [514, 18] width 69 height 12
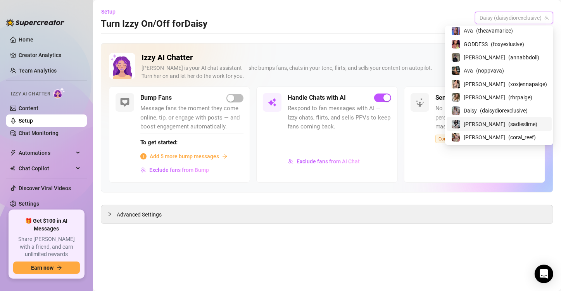
click at [509, 126] on span "( sadieslime )" at bounding box center [523, 124] width 29 height 9
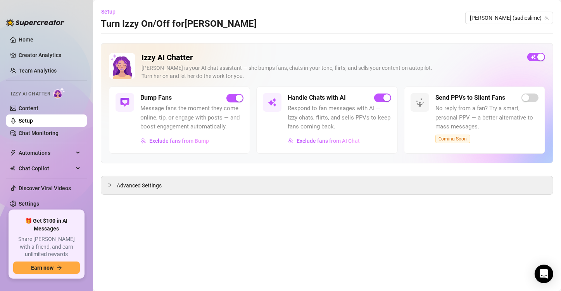
click at [321, 194] on main "Setup Turn Izzy On/Off for Sadie Sadie (sadieslime) Izzy AI Chatter Izzy is you…" at bounding box center [327, 145] width 468 height 291
click at [321, 191] on div "Advanced Settings" at bounding box center [327, 185] width 452 height 18
click at [195, 195] on main "Setup Turn Izzy On/Off for Sadie Sadie (sadieslime) Izzy AI Chatter Izzy is you…" at bounding box center [327, 145] width 468 height 291
click at [156, 190] on div "Advanced Settings" at bounding box center [327, 185] width 452 height 18
click at [157, 181] on span "Advanced Settings" at bounding box center [139, 185] width 45 height 9
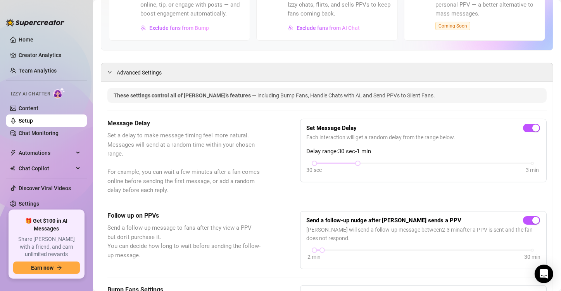
scroll to position [116, 0]
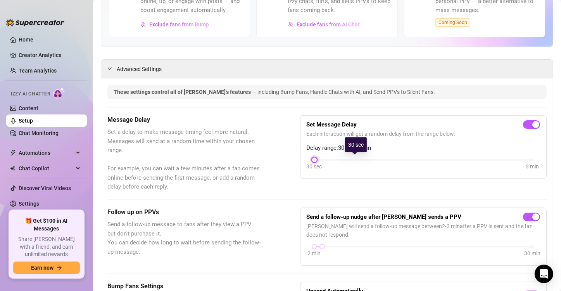
drag, startPoint x: 352, startPoint y: 158, endPoint x: 298, endPoint y: 157, distance: 54.7
click at [298, 157] on div "Message Delay Set a delay to make message timing feel more natural. Messages wi…" at bounding box center [327, 153] width 440 height 76
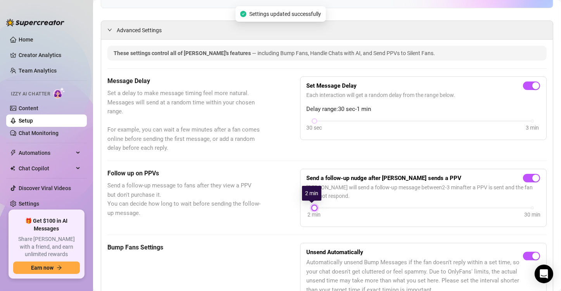
drag, startPoint x: 319, startPoint y: 207, endPoint x: 300, endPoint y: 202, distance: 20.0
click at [300, 202] on div "Send a follow-up nudge after Izzy sends a PPV Izzy will send a follow-up messag…" at bounding box center [423, 198] width 247 height 58
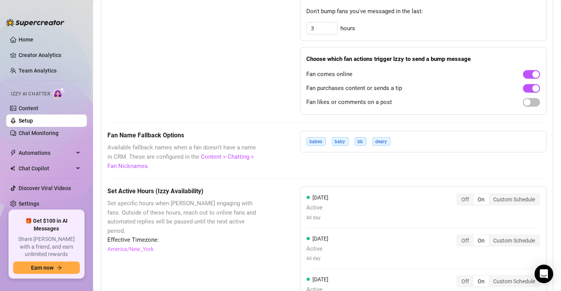
scroll to position [531, 0]
click at [393, 139] on div "babes baby bb deary" at bounding box center [423, 143] width 247 height 22
click at [33, 121] on link "Setup" at bounding box center [26, 121] width 14 height 6
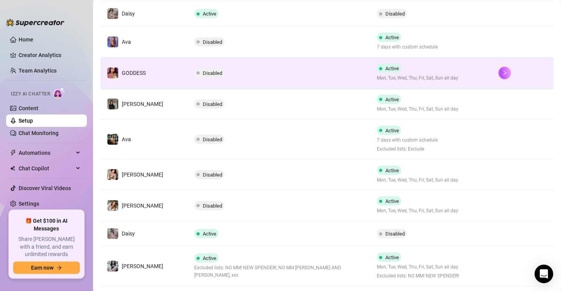
scroll to position [155, 0]
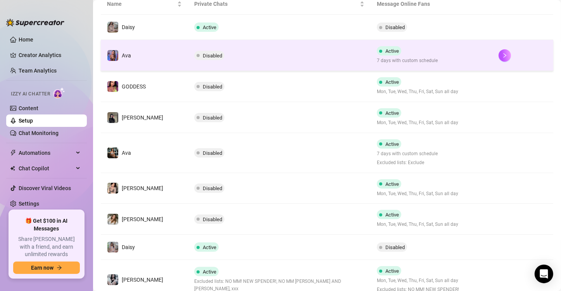
click at [237, 62] on td "Disabled" at bounding box center [279, 55] width 183 height 31
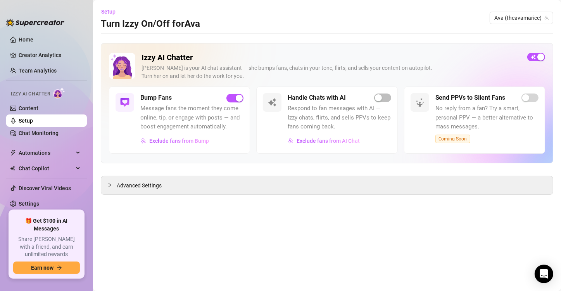
click at [33, 124] on link "Setup" at bounding box center [26, 121] width 14 height 6
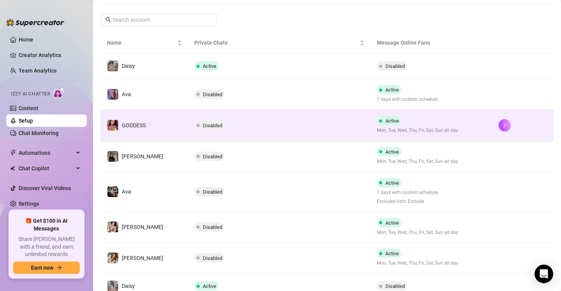
scroll to position [194, 0]
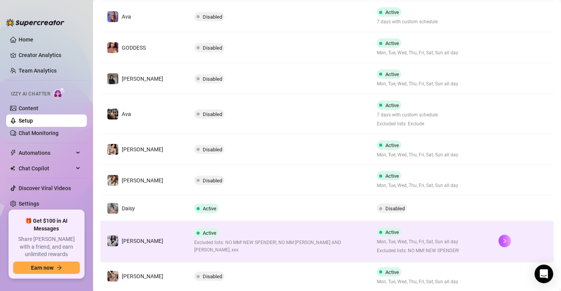
click at [251, 228] on td "Active Excluded lists: NO MM! NEW SPENDER!, NO MM ALEX AND TYLER, xxx" at bounding box center [279, 241] width 183 height 40
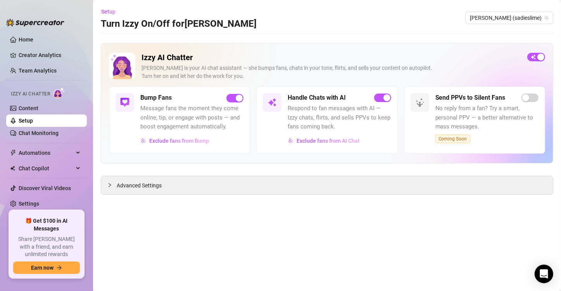
click at [384, 92] on div "Handle Chats with AI Respond to fan messages with AI — Izzy chats, flirts, and …" at bounding box center [326, 120] width 141 height 67
click at [385, 98] on div "button" at bounding box center [387, 97] width 7 height 7
click at [388, 95] on div "button" at bounding box center [387, 97] width 7 height 7
click at [384, 95] on div "button" at bounding box center [387, 97] width 7 height 7
